Goal: Transaction & Acquisition: Purchase product/service

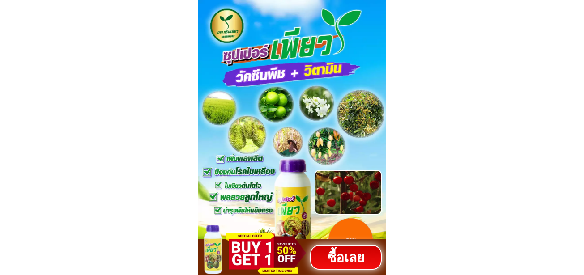
click at [343, 250] on h1 "ซื้อเลย" at bounding box center [346, 257] width 72 height 20
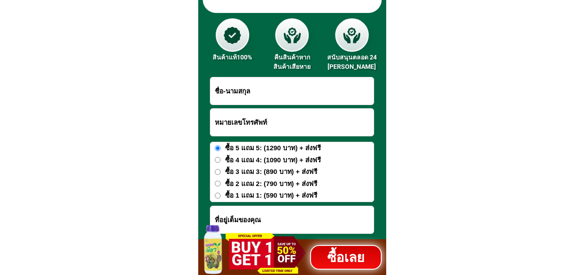
scroll to position [3709, 0]
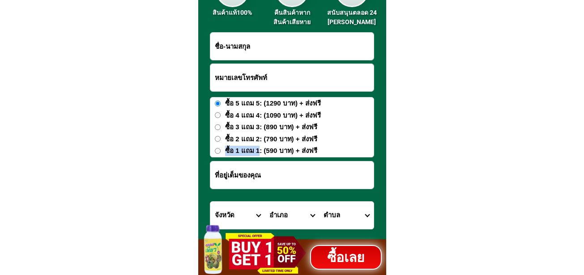
drag, startPoint x: 226, startPoint y: 150, endPoint x: 261, endPoint y: 152, distance: 35.0
click at [261, 152] on span "ซื้อ 1 แถม 1: (590 บาท) + ส่งฟรี" at bounding box center [271, 151] width 92 height 10
drag, startPoint x: 225, startPoint y: 103, endPoint x: 260, endPoint y: 104, distance: 35.4
click at [260, 104] on label "ซื้อ 5 แถม 5: (1290 บาท) + ส่งฟรี" at bounding box center [291, 104] width 163 height 10
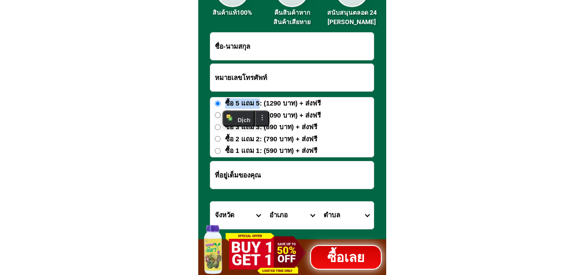
copy span "ซื้อ 5 แถม 5"
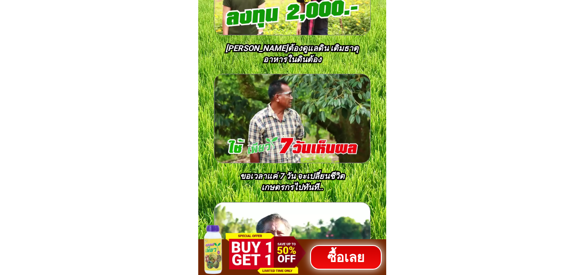
scroll to position [2642, 0]
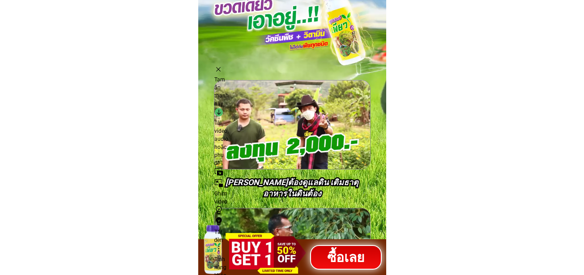
click at [289, 142] on video at bounding box center [292, 125] width 156 height 89
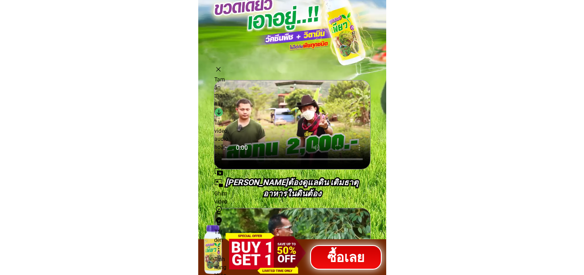
scroll to position [2821, 0]
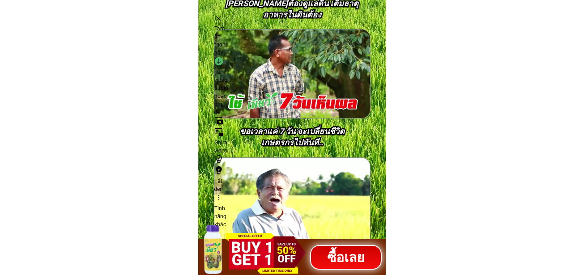
click at [313, 68] on video at bounding box center [292, 74] width 156 height 89
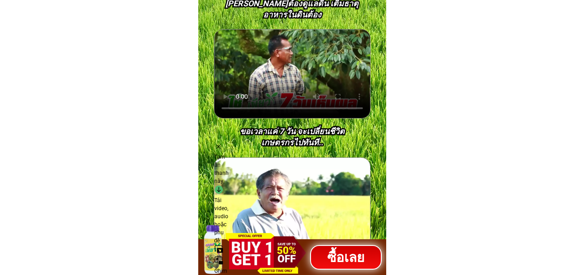
scroll to position [2955, 0]
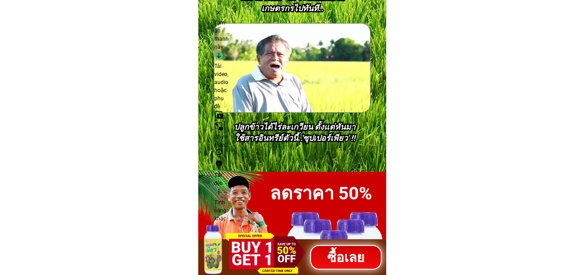
click at [317, 79] on video at bounding box center [292, 68] width 156 height 89
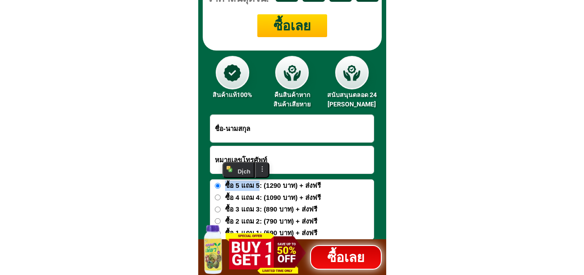
scroll to position [3761, 0]
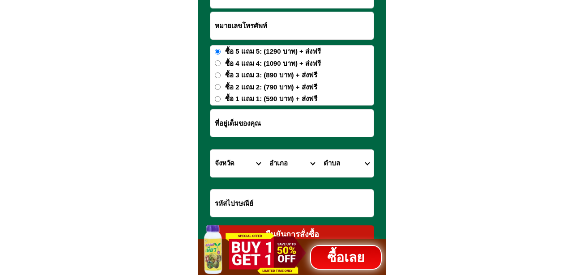
click at [263, 81] on div "ซื้อ 5 แถม 5: (1290 บาท) + ส่งฟรี ซื้อ 4 แถม 4: (1090 บาท) + ส่งฟรี ซื้อ 3 แถม …" at bounding box center [292, 75] width 164 height 60
drag, startPoint x: 225, startPoint y: 50, endPoint x: 262, endPoint y: 51, distance: 36.7
click at [262, 51] on span "ซื้อ 5 แถม 5: (1290 บาท) + ส่งฟรี" at bounding box center [273, 52] width 96 height 10
copy span "ซื้อ 5 แถม 5"
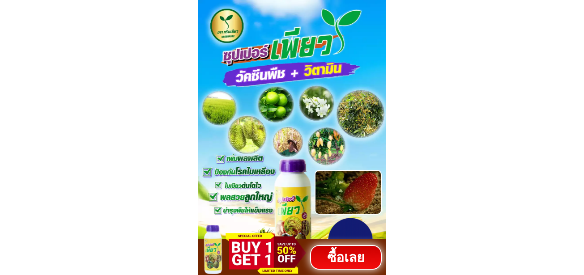
click at [338, 266] on h1 "ซื้อเลย" at bounding box center [346, 258] width 72 height 20
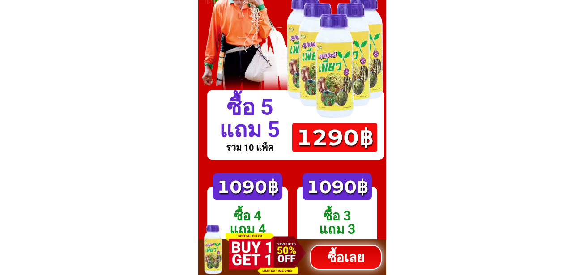
scroll to position [3217, 0]
